Goal: Contribute content: Add original content to the website for others to see

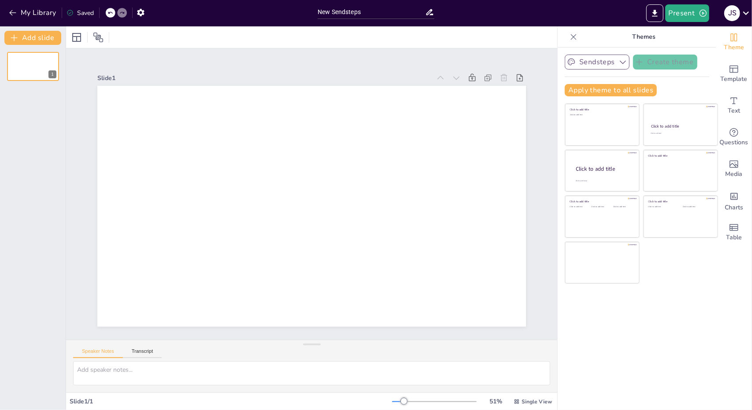
click at [608, 63] on button "Sendsteps" at bounding box center [597, 62] width 65 height 15
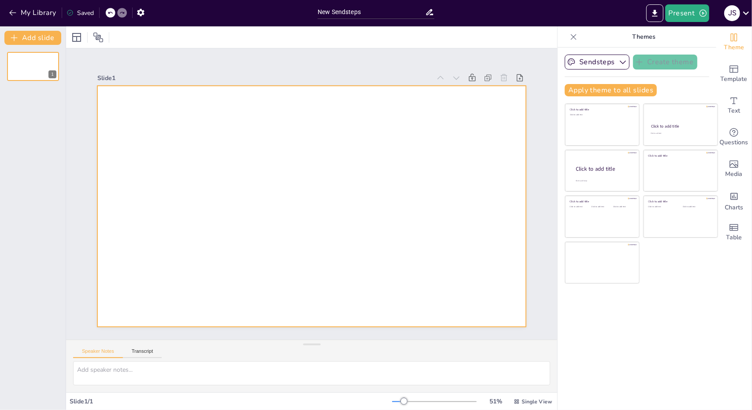
click at [156, 113] on div at bounding box center [311, 206] width 428 height 241
click at [359, 13] on input "New Sendsteps" at bounding box center [370, 12] width 107 height 13
drag, startPoint x: 373, startPoint y: 13, endPoint x: 315, endPoint y: 11, distance: 57.7
click at [315, 11] on div "New Sendsteps" at bounding box center [376, 11] width 126 height 22
type input "Schaerweijde H1 quiz"
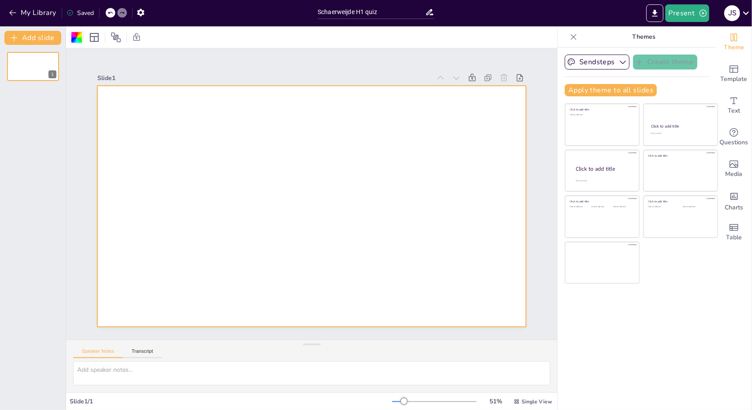
click at [78, 36] on div at bounding box center [76, 37] width 11 height 11
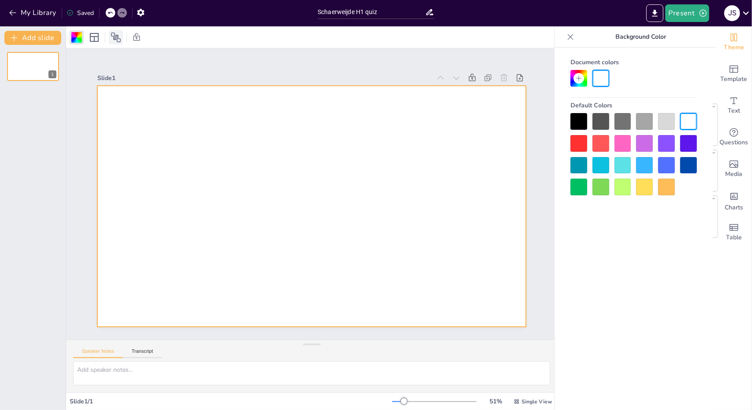
click at [115, 38] on icon at bounding box center [116, 37] width 11 height 11
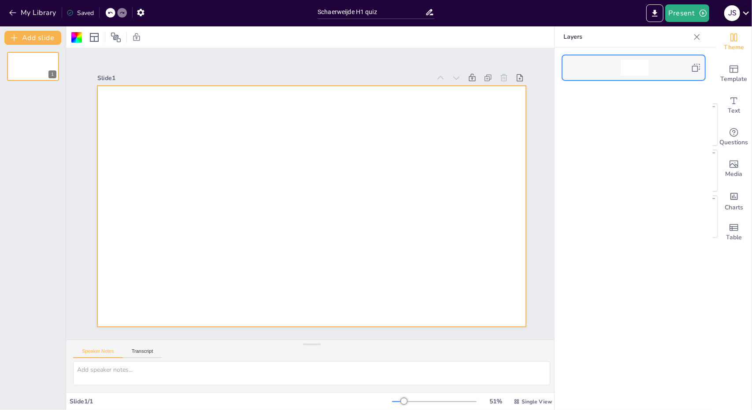
click at [740, 10] on icon at bounding box center [746, 13] width 12 height 12
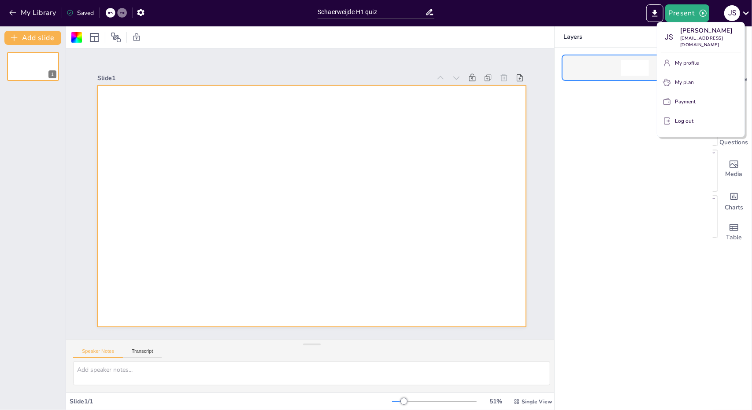
click at [139, 349] on div at bounding box center [376, 205] width 752 height 410
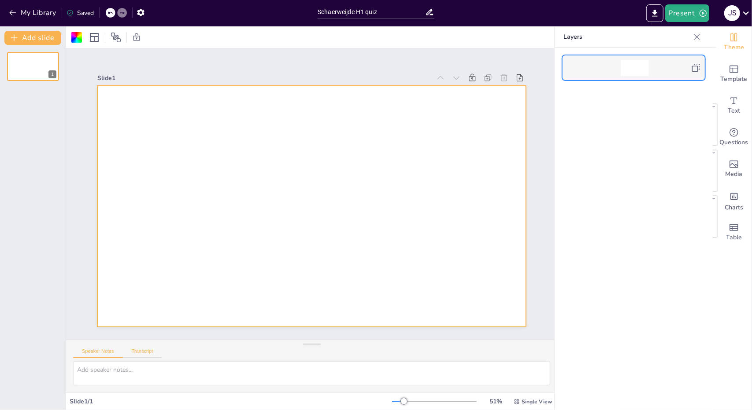
click at [139, 351] on button "Transcript" at bounding box center [142, 354] width 39 height 10
click at [123, 352] on button "Transcript" at bounding box center [142, 354] width 39 height 10
click at [482, 351] on button "Google US English (en-US)" at bounding box center [485, 353] width 88 height 14
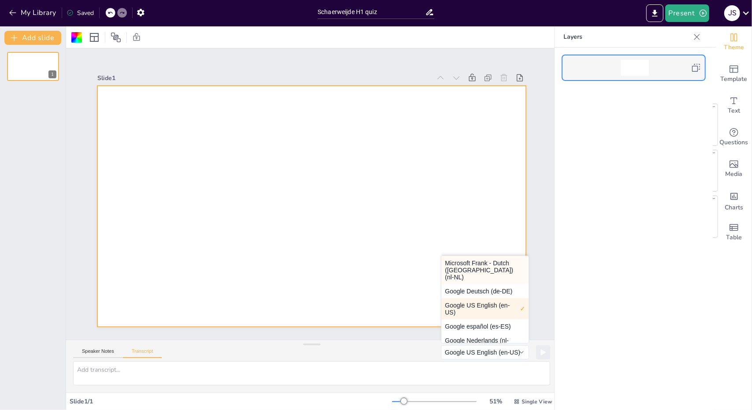
click at [468, 272] on button "Microsoft Frank - Dutch ([GEOGRAPHIC_DATA]) (nl-NL)" at bounding box center [484, 270] width 87 height 28
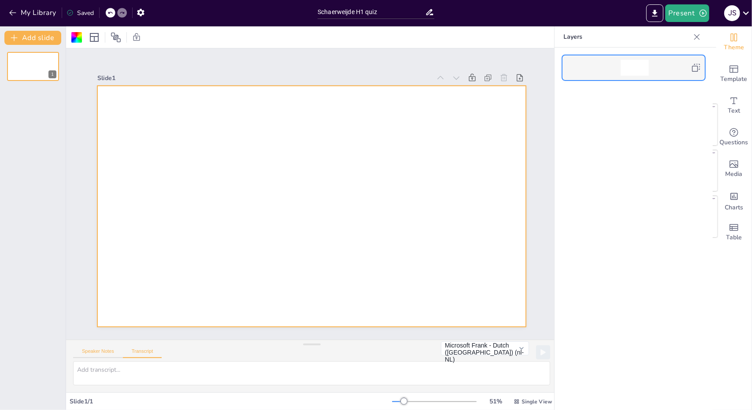
click at [92, 354] on button "Speaker Notes" at bounding box center [98, 354] width 50 height 10
click at [145, 351] on button "Transcript" at bounding box center [142, 354] width 39 height 10
click at [461, 357] on button "Google US English (en-US)" at bounding box center [485, 353] width 88 height 14
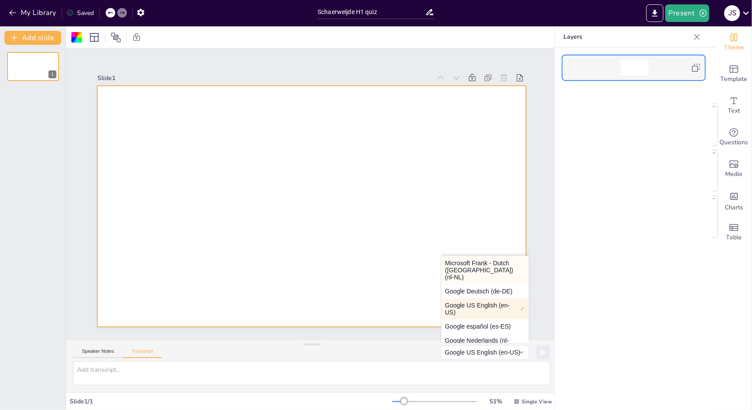
click at [469, 264] on button "Microsoft Frank - Dutch ([GEOGRAPHIC_DATA]) (nl-NL)" at bounding box center [484, 270] width 87 height 28
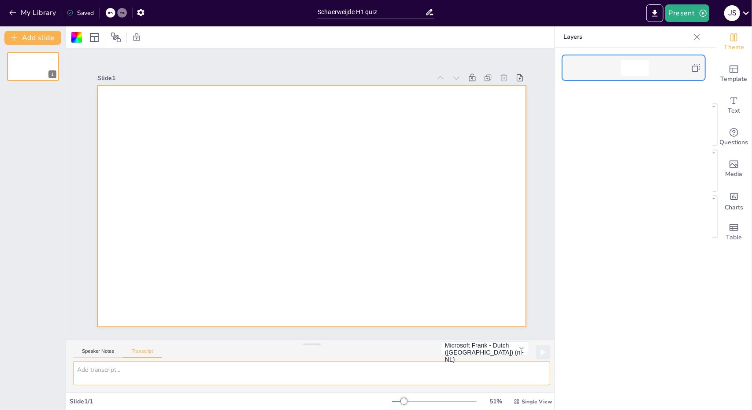
click at [169, 381] on textarea at bounding box center [311, 374] width 477 height 24
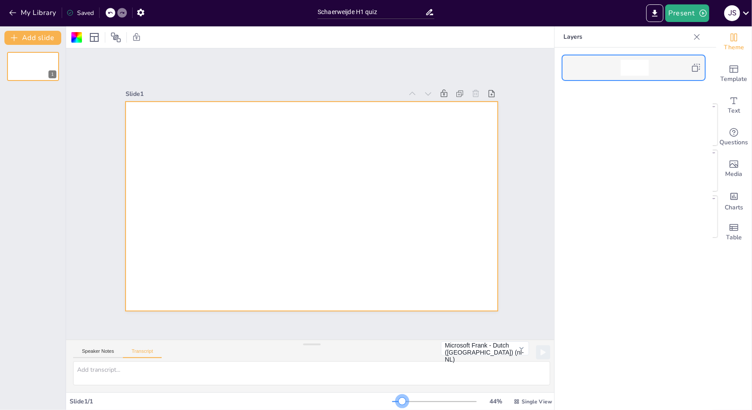
drag, startPoint x: 404, startPoint y: 401, endPoint x: 396, endPoint y: 401, distance: 7.5
click at [399, 401] on div at bounding box center [402, 401] width 7 height 7
click at [730, 69] on icon "Add ready made slides" at bounding box center [733, 69] width 11 height 11
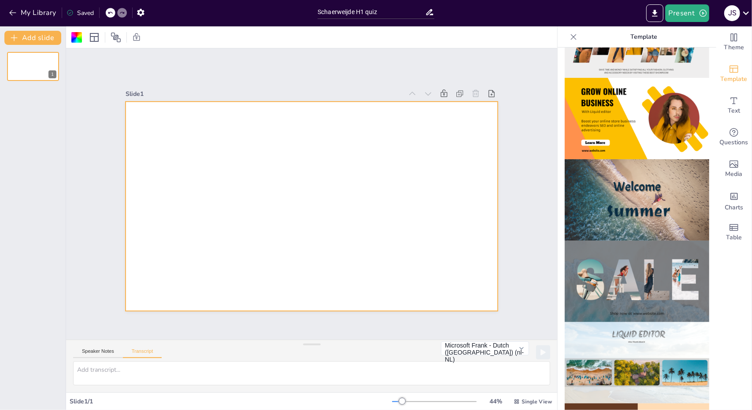
scroll to position [264, 0]
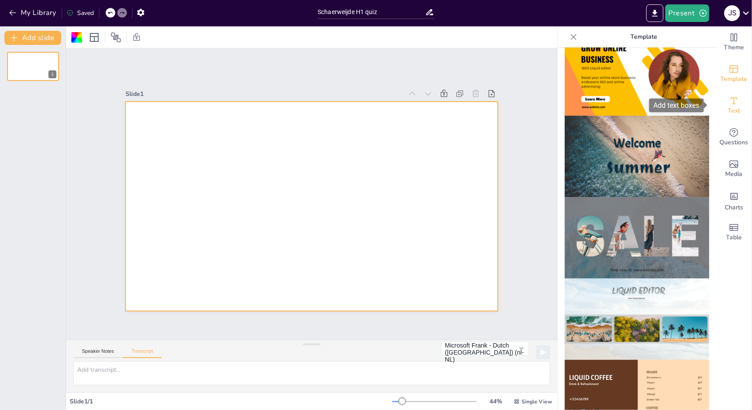
click at [728, 104] on icon "Add text boxes" at bounding box center [733, 101] width 11 height 11
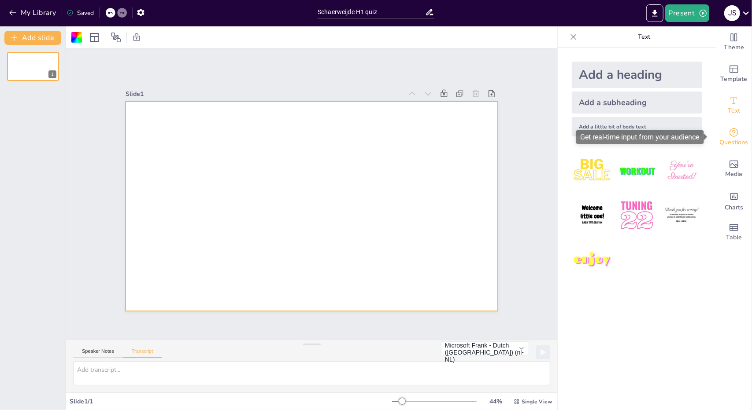
click at [729, 133] on icon "Get real-time input from your audience" at bounding box center [733, 132] width 11 height 11
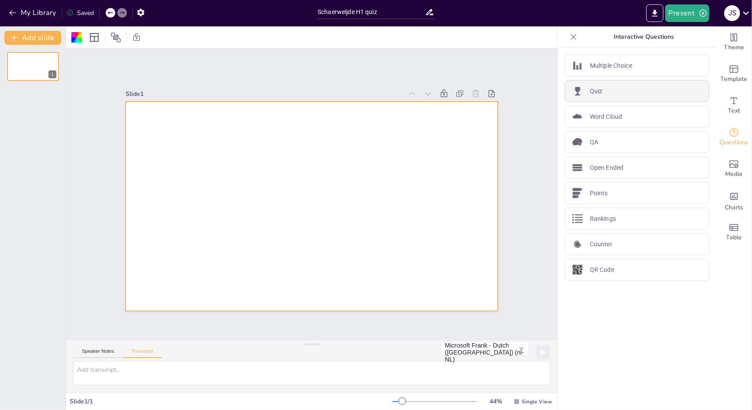
click at [602, 85] on div "Quiz" at bounding box center [637, 91] width 144 height 22
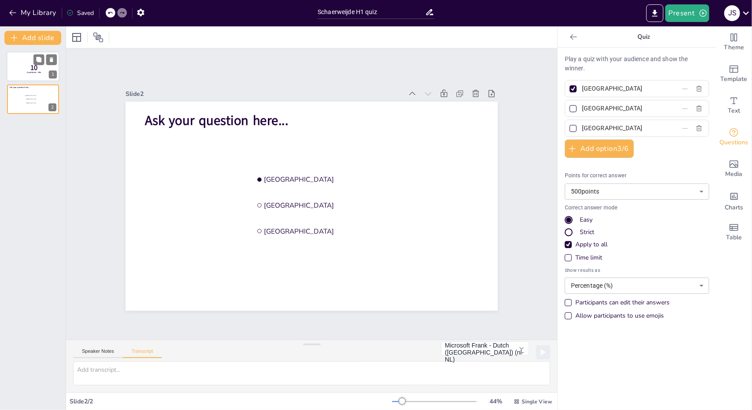
click at [28, 60] on div at bounding box center [33, 67] width 53 height 30
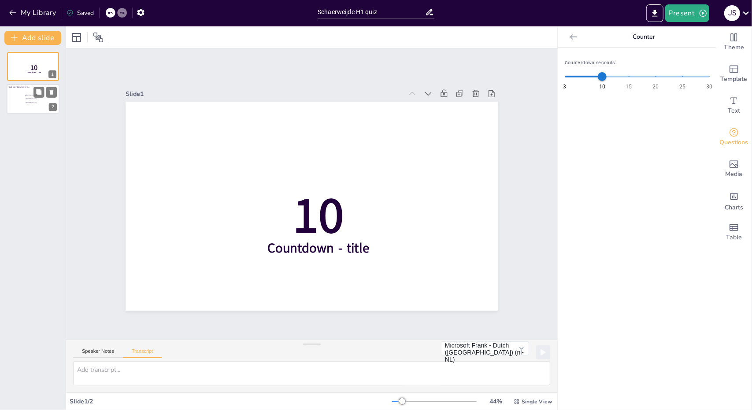
click at [30, 101] on li "[GEOGRAPHIC_DATA]" at bounding box center [38, 103] width 26 height 4
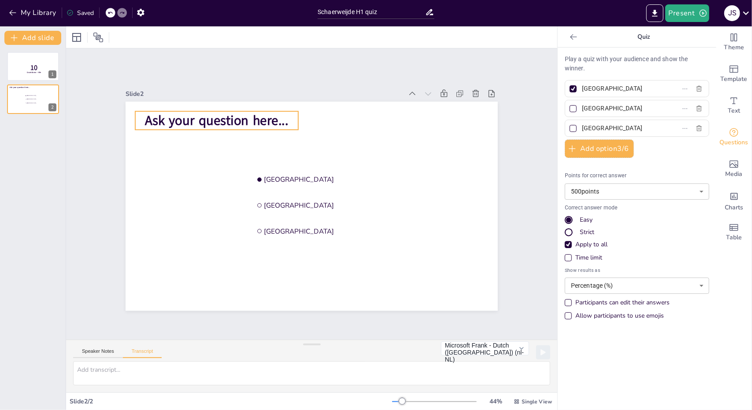
click at [228, 118] on span "Ask your question here..." at bounding box center [216, 121] width 143 height 18
click at [20, 60] on div at bounding box center [33, 67] width 53 height 30
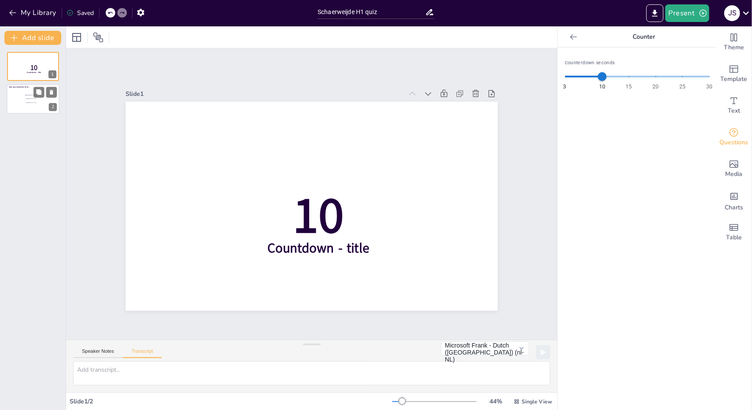
click at [32, 102] on li "[GEOGRAPHIC_DATA]" at bounding box center [38, 103] width 26 height 4
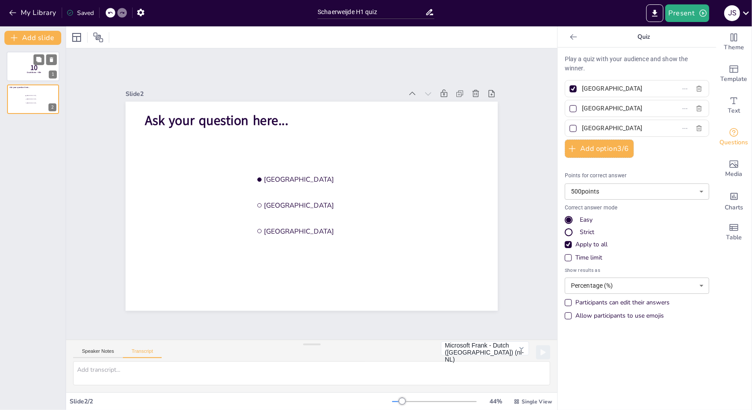
click at [29, 71] on span "Countdown - title" at bounding box center [34, 72] width 15 height 3
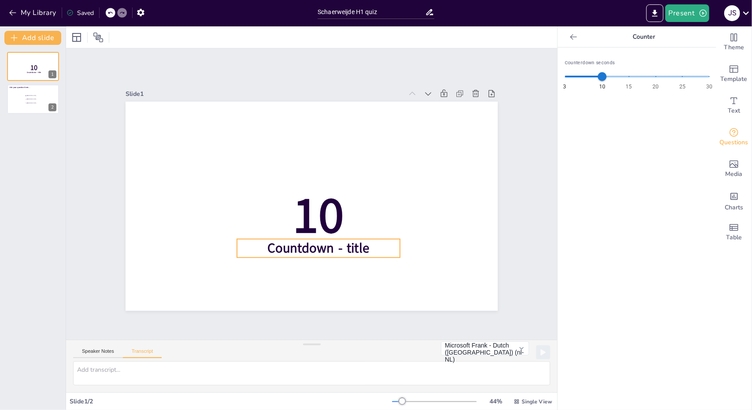
click at [318, 248] on span "Countdown - title" at bounding box center [319, 249] width 102 height 18
click at [347, 247] on span "Countdown - title" at bounding box center [319, 249] width 102 height 18
click at [345, 247] on span "Countdown - title" at bounding box center [319, 249] width 102 height 18
click at [344, 247] on span "Countdown - title" at bounding box center [319, 249] width 102 height 18
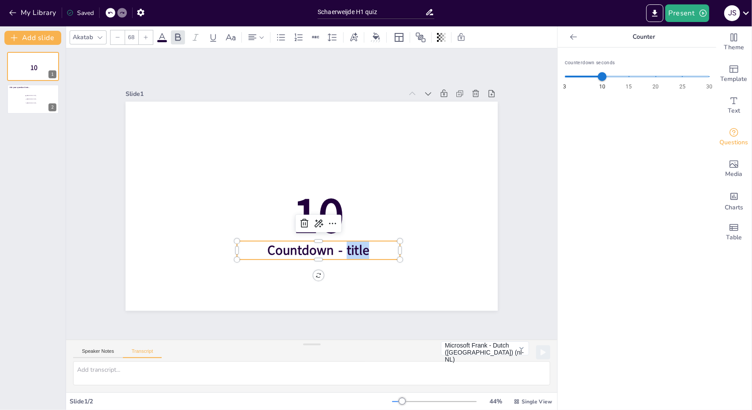
drag, startPoint x: 340, startPoint y: 245, endPoint x: 369, endPoint y: 247, distance: 29.1
click at [368, 246] on p "Countdown - title" at bounding box center [318, 250] width 163 height 18
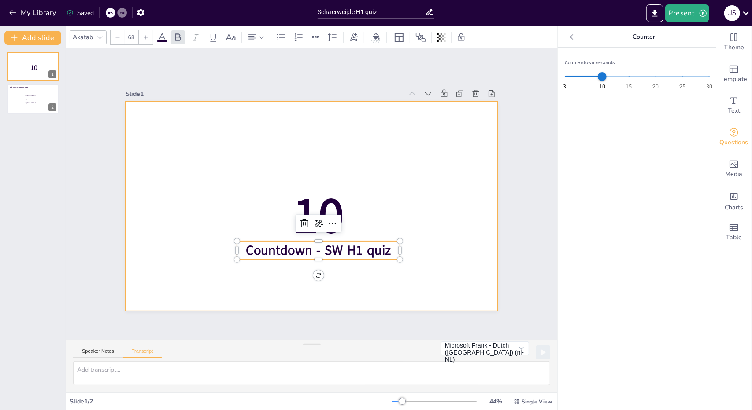
click at [388, 273] on div at bounding box center [312, 206] width 372 height 209
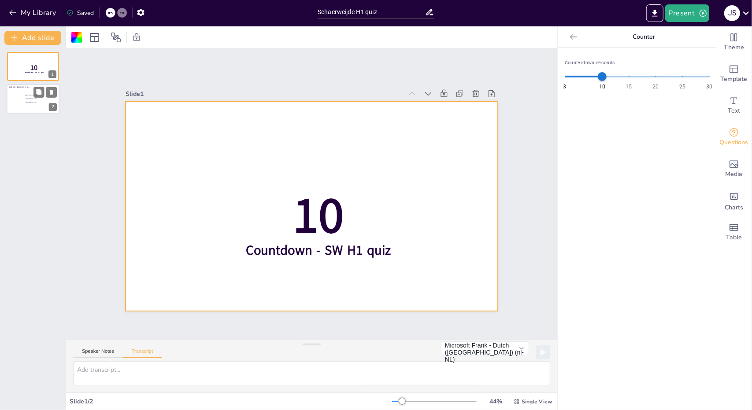
click at [16, 96] on div at bounding box center [33, 100] width 53 height 30
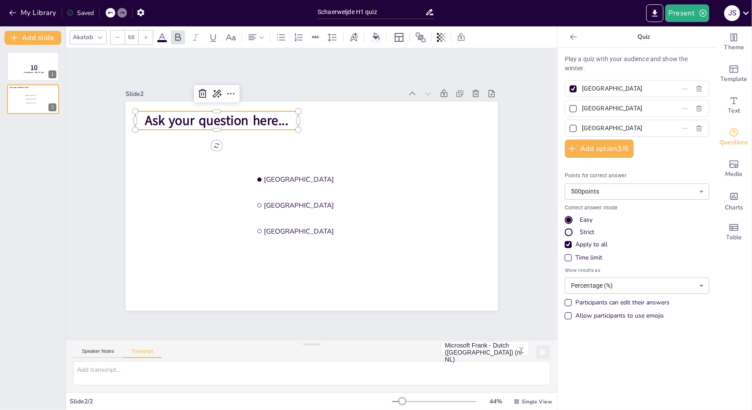
click at [210, 119] on span "Ask your question here..." at bounding box center [216, 121] width 143 height 18
click at [260, 113] on span "Ask your question here..." at bounding box center [216, 121] width 143 height 18
click at [259, 116] on span "Ask your question here..." at bounding box center [216, 121] width 143 height 18
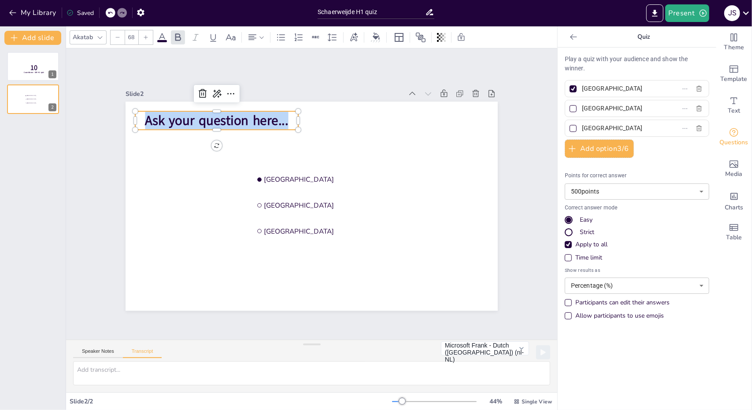
click at [258, 116] on span "Ask your question here..." at bounding box center [216, 121] width 143 height 18
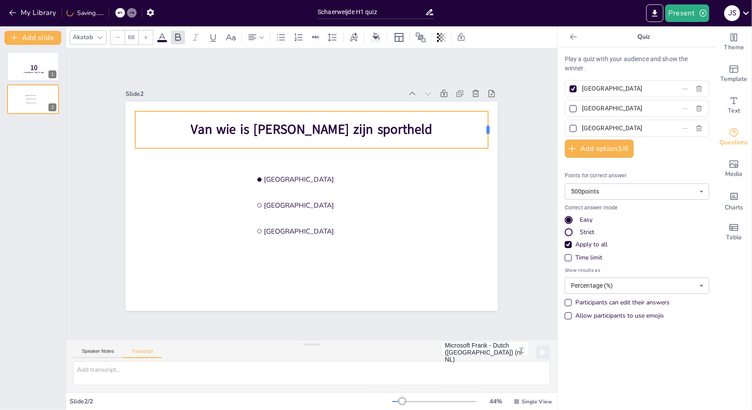
drag, startPoint x: 291, startPoint y: 126, endPoint x: 481, endPoint y: 133, distance: 189.9
click at [488, 133] on div at bounding box center [491, 129] width 7 height 37
click at [410, 121] on p "Van wie is [PERSON_NAME] zijn sportheld" at bounding box center [311, 130] width 353 height 18
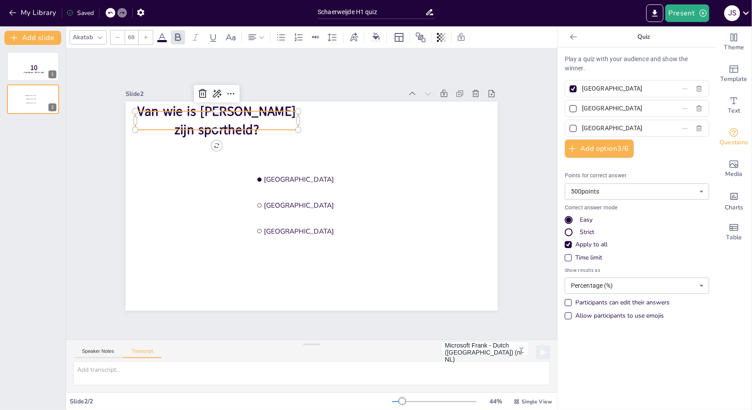
click at [291, 120] on p "Van wie is [PERSON_NAME] zijn sportheld?" at bounding box center [216, 120] width 163 height 37
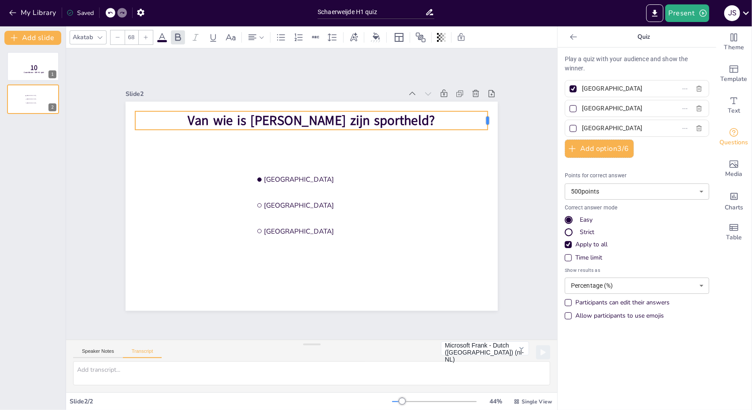
drag, startPoint x: 292, startPoint y: 117, endPoint x: 482, endPoint y: 116, distance: 189.8
click at [487, 116] on div at bounding box center [490, 120] width 7 height 18
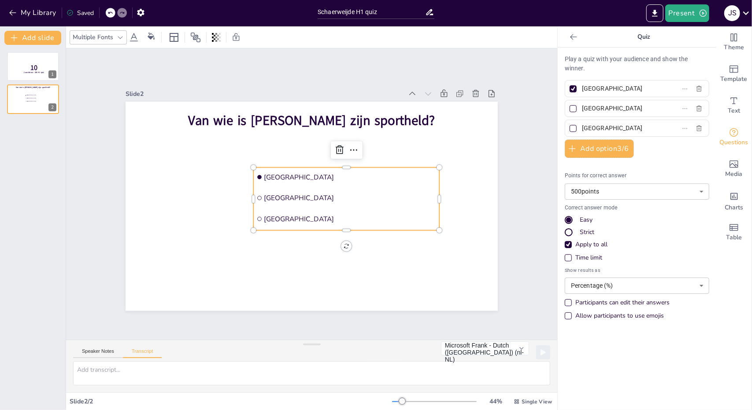
click at [425, 186] on ul "[GEOGRAPHIC_DATA] [GEOGRAPHIC_DATA] [GEOGRAPHIC_DATA]" at bounding box center [346, 199] width 186 height 63
click at [348, 148] on icon at bounding box center [353, 150] width 11 height 11
click at [587, 150] on button "Add option 3 / 6" at bounding box center [599, 149] width 69 height 18
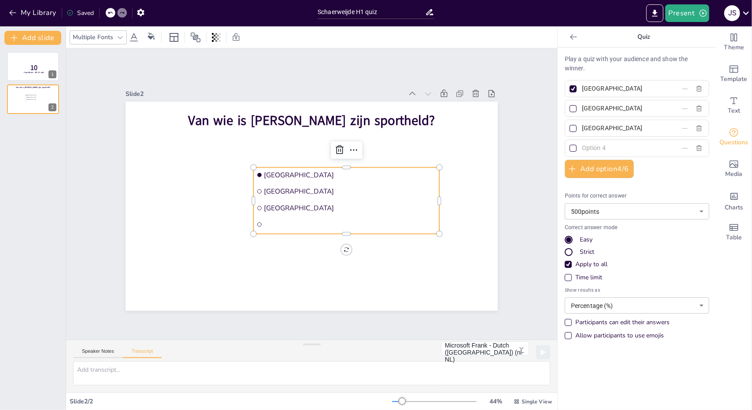
click at [594, 89] on input "[GEOGRAPHIC_DATA]" at bounding box center [623, 88] width 82 height 13
drag, startPoint x: 613, startPoint y: 89, endPoint x: 575, endPoint y: 89, distance: 37.9
click at [582, 89] on input "[GEOGRAPHIC_DATA]" at bounding box center [623, 88] width 82 height 13
type input "[PERSON_NAME]"
click at [569, 88] on div at bounding box center [572, 88] width 7 height 7
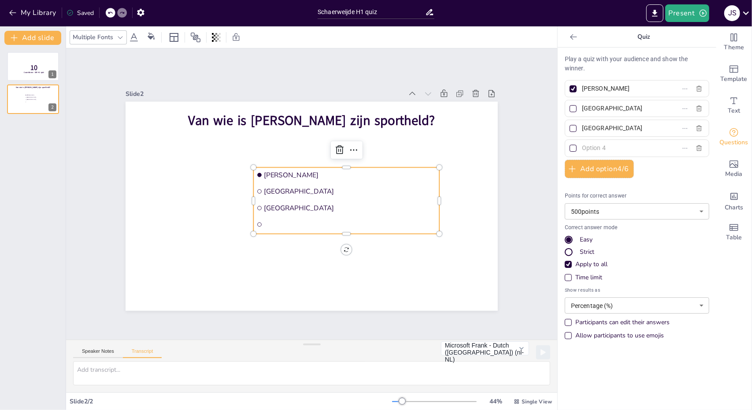
click at [582, 88] on input "[PERSON_NAME]" at bounding box center [623, 88] width 82 height 13
checkbox input "false"
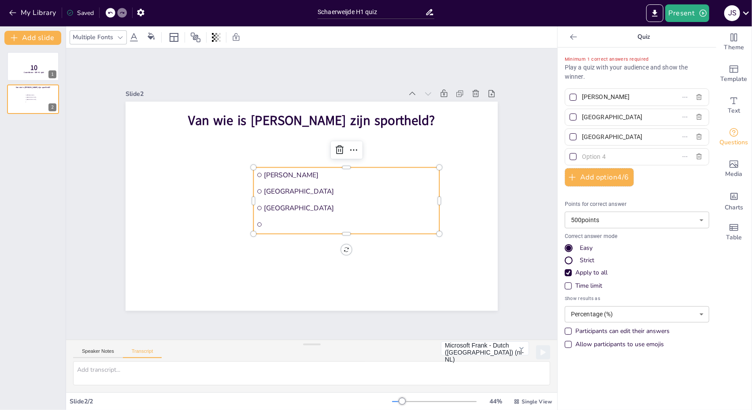
click at [569, 98] on div at bounding box center [572, 97] width 7 height 7
click at [582, 98] on input "[PERSON_NAME]" at bounding box center [623, 97] width 82 height 13
checkbox input "true"
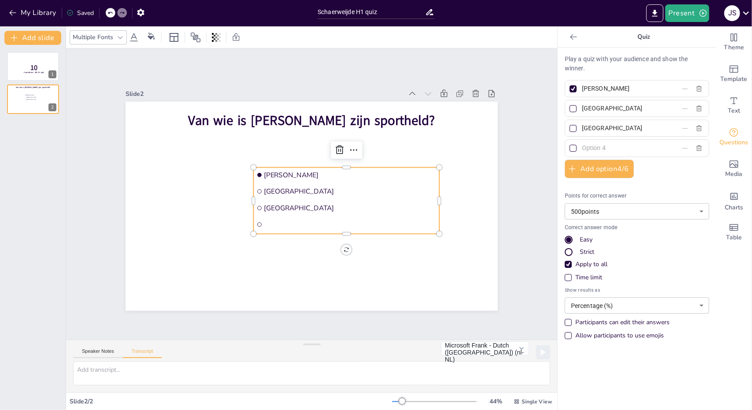
click at [584, 107] on input "[GEOGRAPHIC_DATA]" at bounding box center [623, 108] width 82 height 13
click at [589, 109] on input "[GEOGRAPHIC_DATA]" at bounding box center [623, 108] width 82 height 13
type input "Jelle"
click at [571, 109] on div at bounding box center [573, 109] width 4 height 4
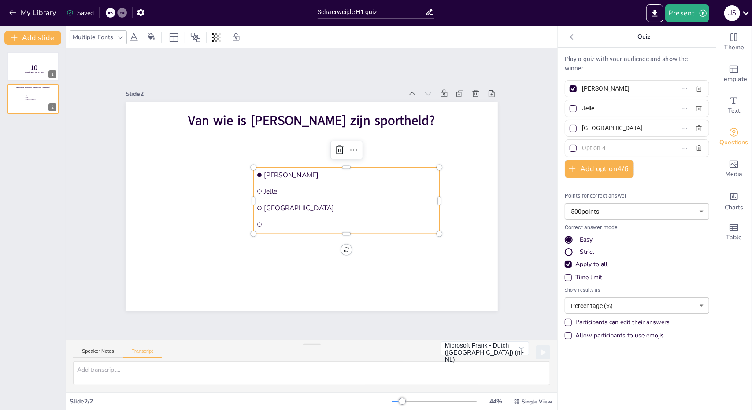
click at [582, 109] on input "Jelle" at bounding box center [623, 108] width 82 height 13
checkbox input "true"
click at [571, 89] on div at bounding box center [573, 89] width 4 height 4
click at [582, 89] on input "[PERSON_NAME]" at bounding box center [623, 88] width 82 height 13
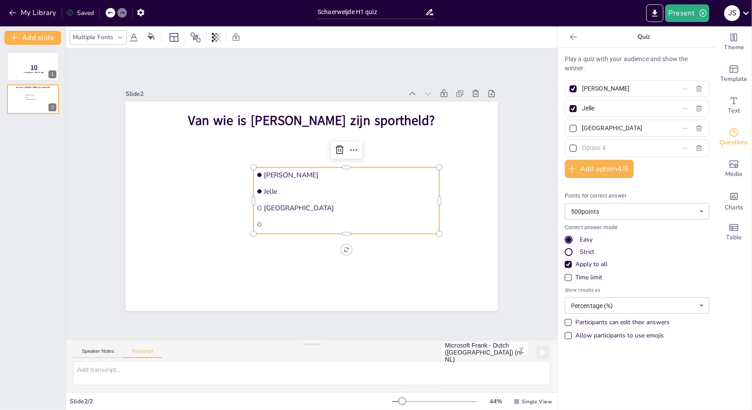
checkbox input "false"
click at [588, 128] on input "[GEOGRAPHIC_DATA]" at bounding box center [623, 128] width 82 height 13
click at [584, 129] on input "[GEOGRAPHIC_DATA]" at bounding box center [623, 128] width 82 height 13
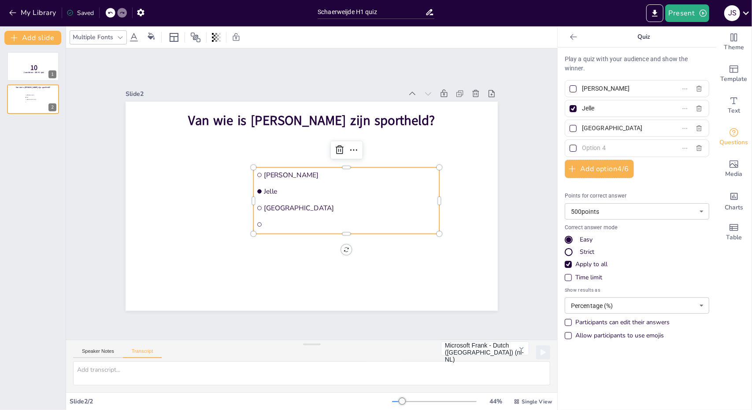
click at [584, 129] on input "[GEOGRAPHIC_DATA]" at bounding box center [623, 128] width 82 height 13
type input "Daan"
click at [587, 148] on input "text" at bounding box center [623, 148] width 82 height 13
type input "Teun"
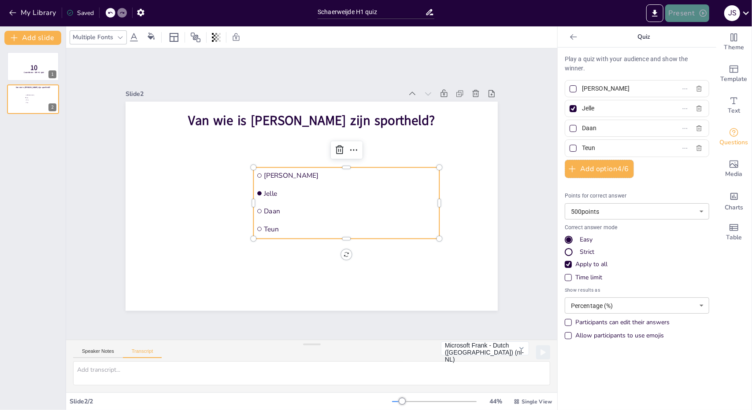
click at [684, 13] on button "Present" at bounding box center [687, 13] width 44 height 18
click at [695, 32] on li "Preview presentation" at bounding box center [700, 33] width 69 height 14
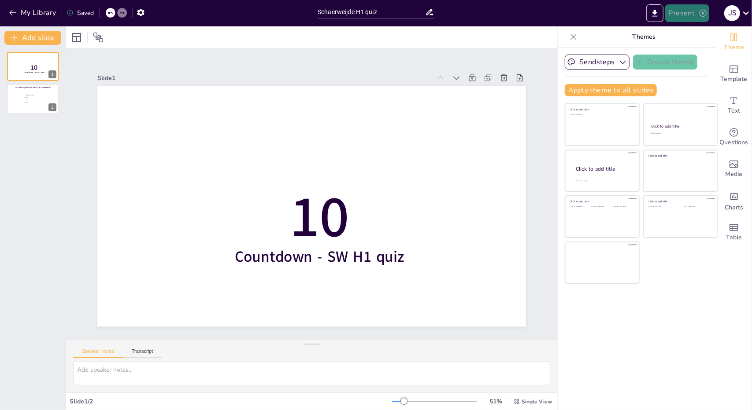
click at [681, 15] on button "Present" at bounding box center [687, 13] width 44 height 18
click at [680, 55] on li "Play presentation" at bounding box center [700, 54] width 69 height 14
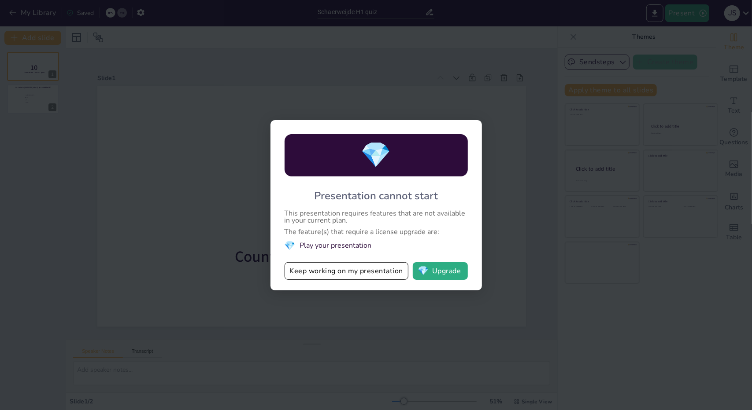
click at [351, 245] on li "💎 Play your presentation" at bounding box center [375, 246] width 183 height 12
click at [473, 128] on div "💎 Presentation cannot start This presentation requires features that are not av…" at bounding box center [375, 205] width 211 height 170
click at [336, 267] on button "Keep working on my presentation" at bounding box center [346, 271] width 124 height 18
